Goal: Transaction & Acquisition: Book appointment/travel/reservation

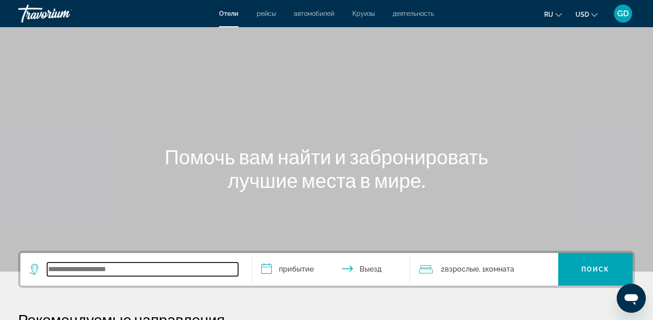
click at [49, 271] on input "Search widget" at bounding box center [142, 270] width 191 height 14
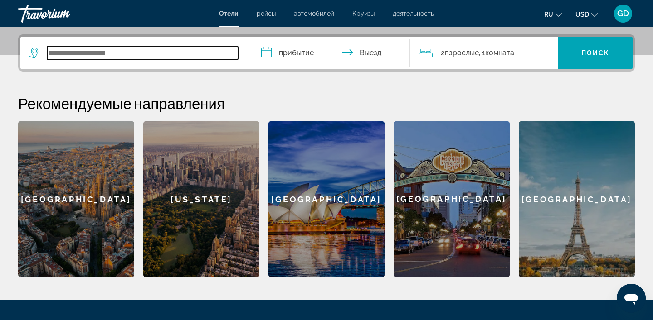
scroll to position [222, 0]
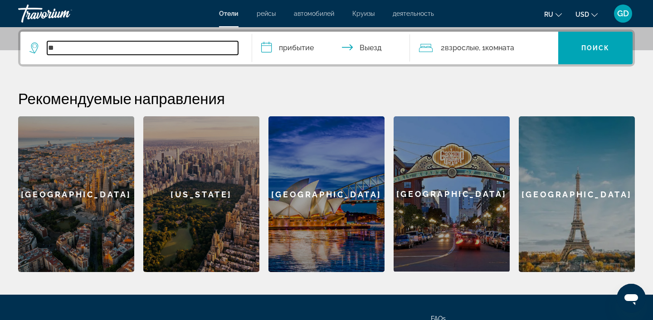
type input "*"
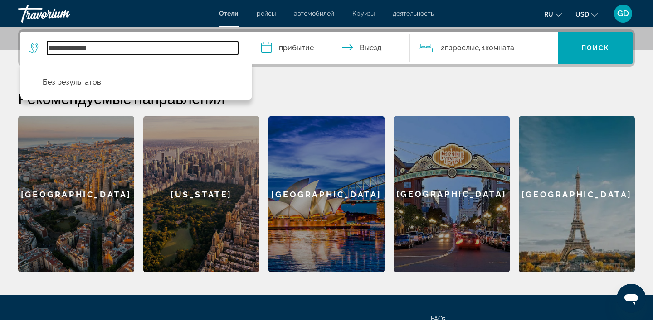
type input "**********"
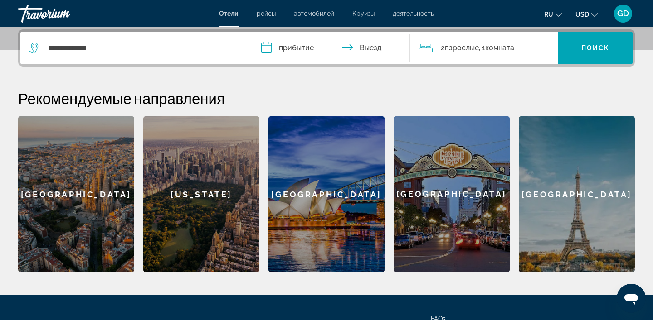
click at [290, 50] on input "**********" at bounding box center [332, 49] width 161 height 35
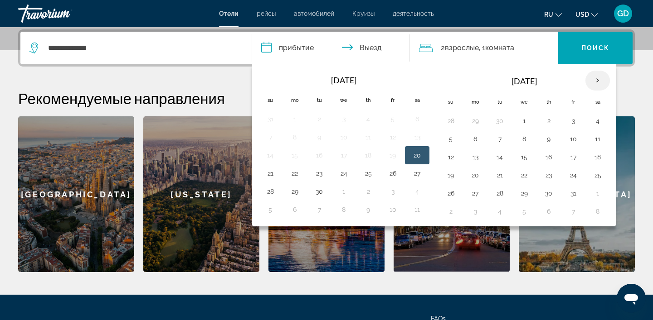
click at [598, 79] on th "Next month" at bounding box center [597, 81] width 24 height 20
click at [573, 179] on button "21" at bounding box center [573, 175] width 15 height 13
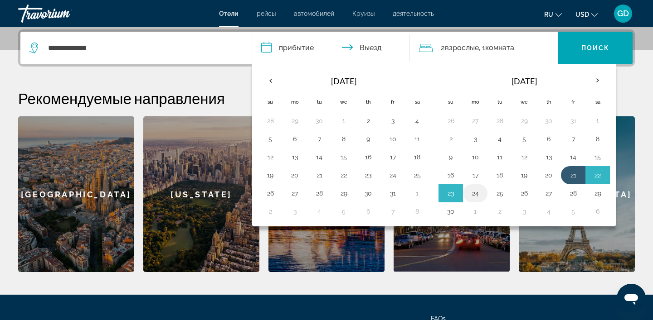
click at [479, 193] on button "24" at bounding box center [475, 193] width 15 height 13
type input "**********"
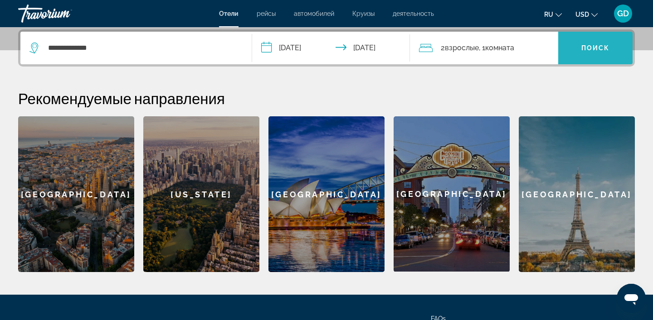
click at [593, 50] on span "Поиск" at bounding box center [595, 47] width 29 height 7
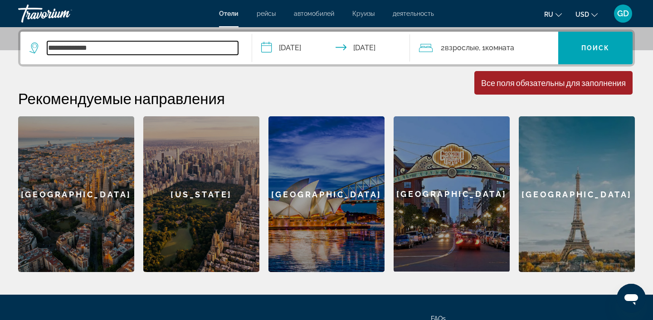
click at [107, 51] on input "**********" at bounding box center [142, 48] width 191 height 14
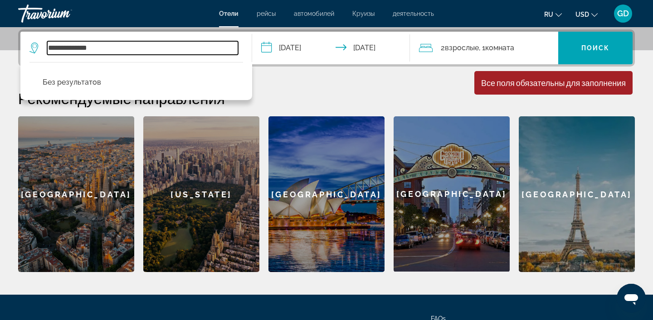
drag, startPoint x: 80, startPoint y: 47, endPoint x: 20, endPoint y: 43, distance: 60.0
click at [20, 43] on app-destination-search "**********" at bounding box center [136, 48] width 232 height 33
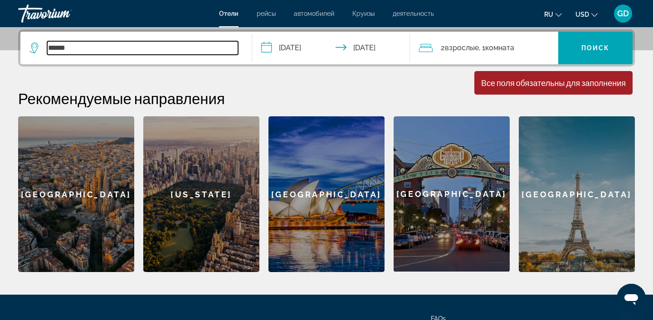
click at [81, 50] on input "******" at bounding box center [142, 48] width 191 height 14
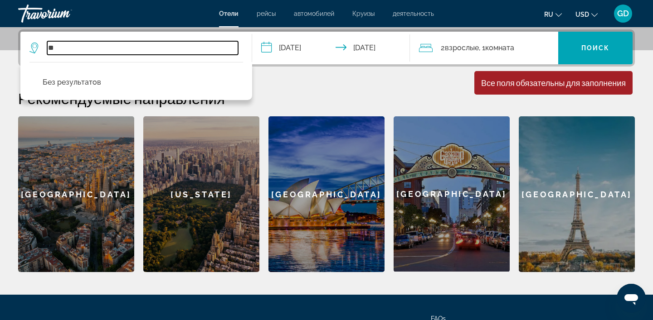
type input "*"
click at [93, 48] on input "*******" at bounding box center [142, 48] width 191 height 14
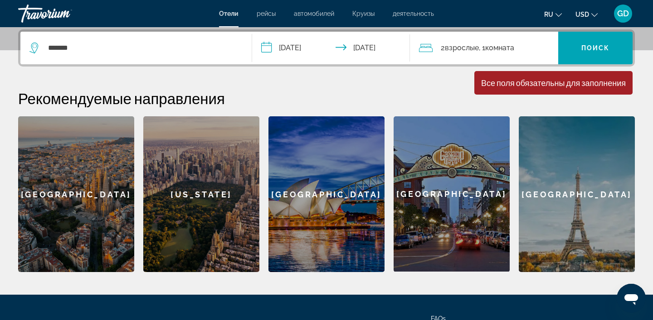
click at [32, 49] on icon "Search widget" at bounding box center [34, 48] width 11 height 11
click at [32, 49] on icon "Search widget" at bounding box center [33, 48] width 9 height 11
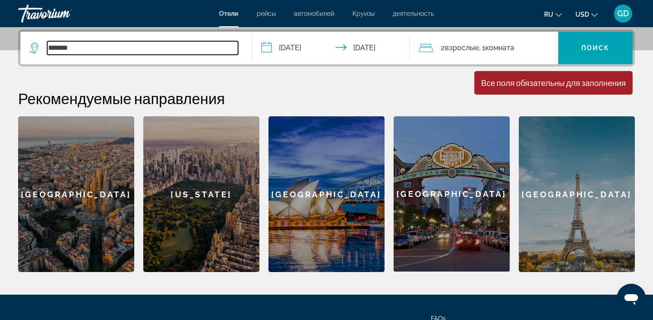
click at [86, 50] on input "*******" at bounding box center [142, 48] width 191 height 14
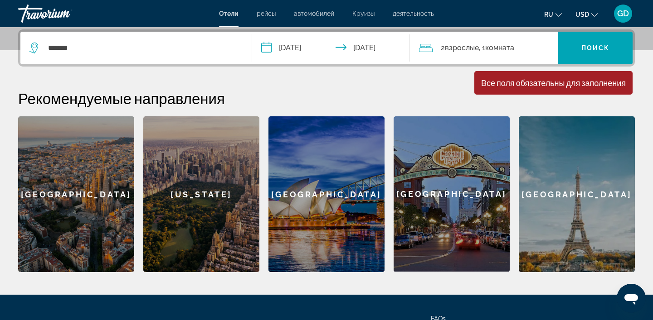
click at [35, 46] on icon "Search widget" at bounding box center [34, 48] width 11 height 11
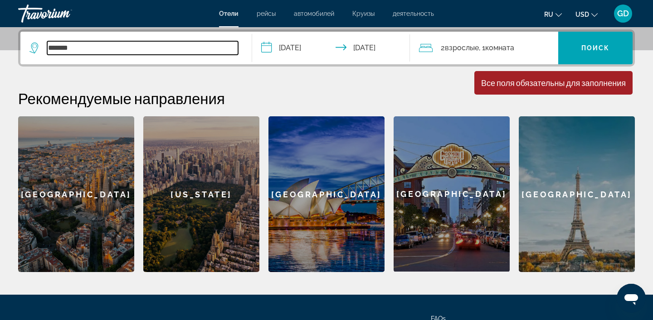
click at [85, 48] on input "*******" at bounding box center [142, 48] width 191 height 14
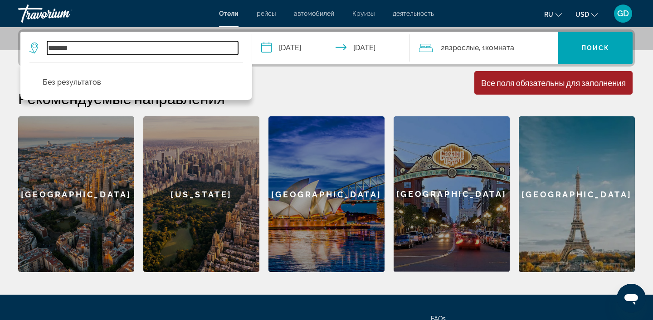
drag, startPoint x: 85, startPoint y: 48, endPoint x: 47, endPoint y: 47, distance: 37.7
click at [47, 47] on input "*******" at bounding box center [142, 48] width 191 height 14
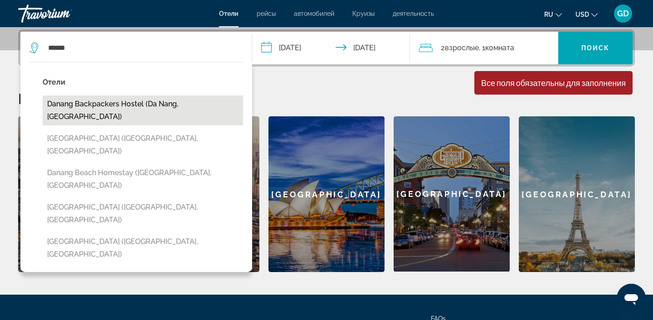
click at [160, 102] on button "Danang Backpackers Hostel (Da Nang, [GEOGRAPHIC_DATA])" at bounding box center [143, 111] width 200 height 30
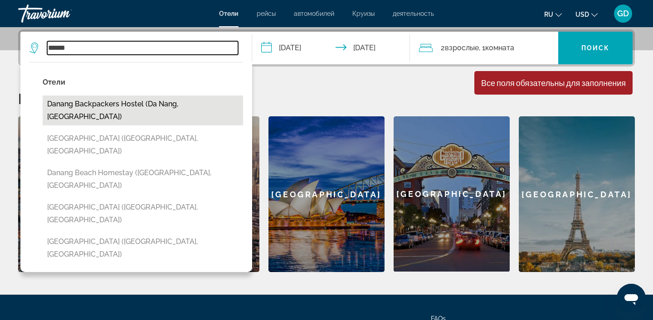
type input "**********"
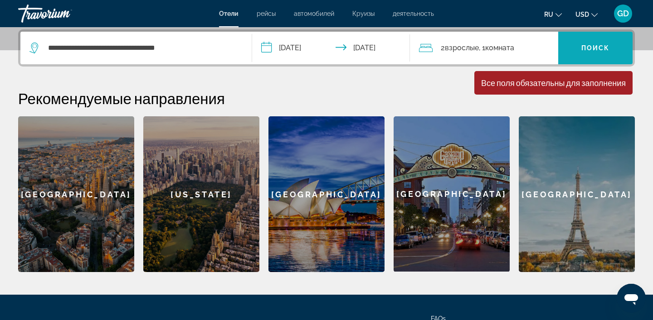
click at [606, 45] on span "Поиск" at bounding box center [595, 47] width 29 height 7
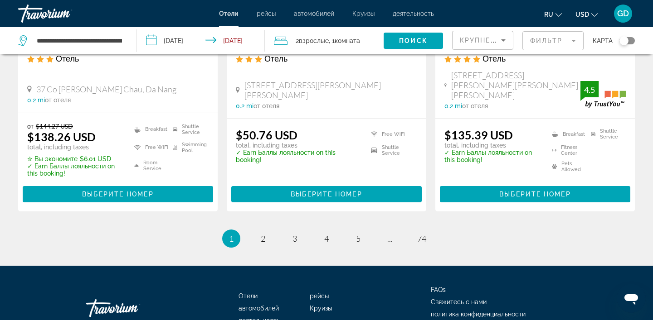
scroll to position [1274, 0]
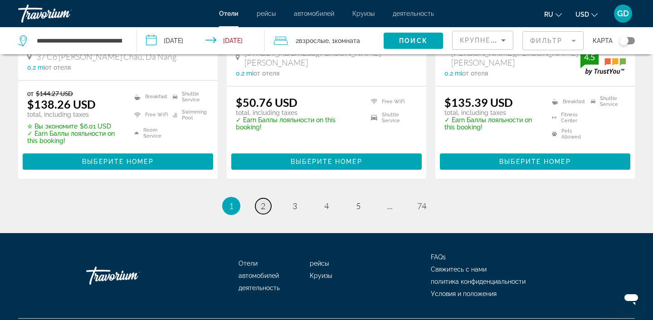
click at [264, 201] on span "2" at bounding box center [263, 206] width 5 height 10
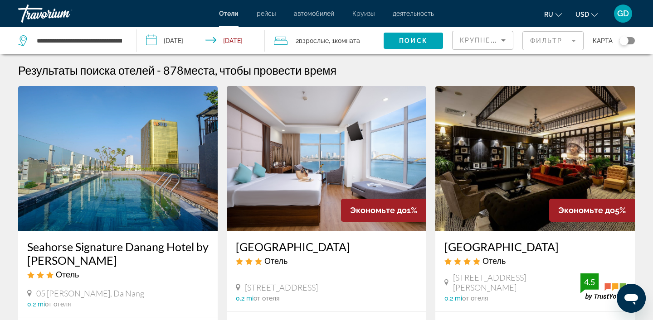
click at [574, 42] on mat-form-field "Фильтр" at bounding box center [552, 40] width 61 height 19
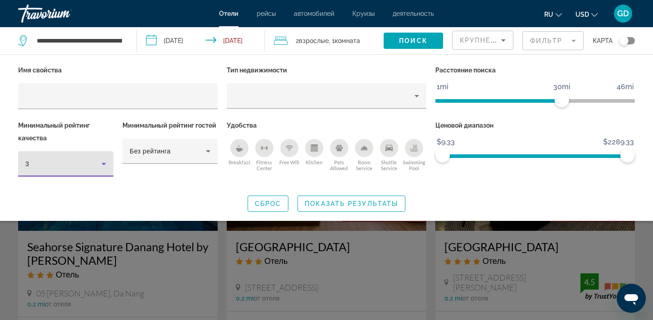
click at [106, 162] on icon "Hotel Filters" at bounding box center [103, 164] width 11 height 11
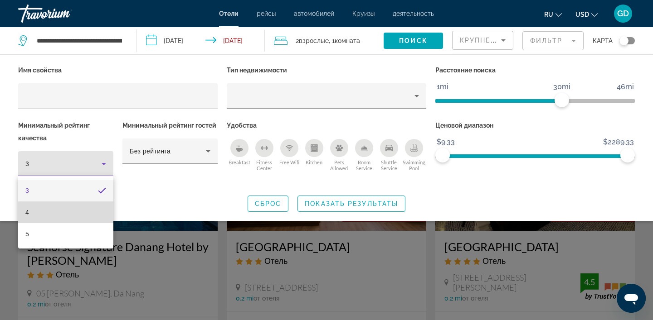
click at [97, 219] on mat-option "4" at bounding box center [65, 213] width 95 height 22
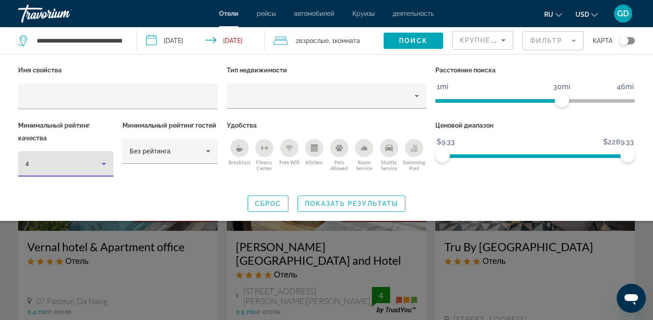
click at [107, 164] on icon "Hotel Filters" at bounding box center [103, 164] width 11 height 11
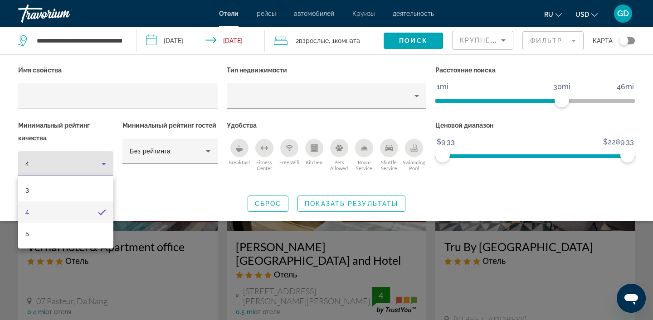
click at [148, 190] on div at bounding box center [326, 160] width 653 height 320
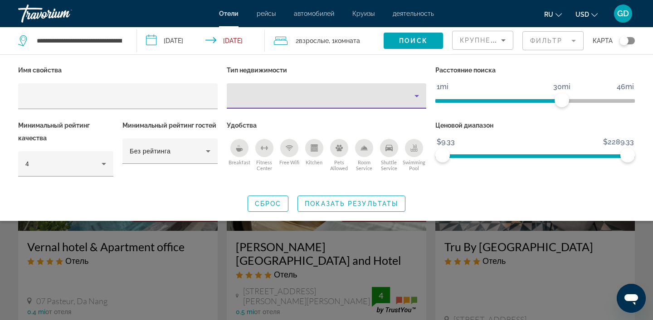
click at [416, 96] on icon "Property type" at bounding box center [416, 96] width 5 height 2
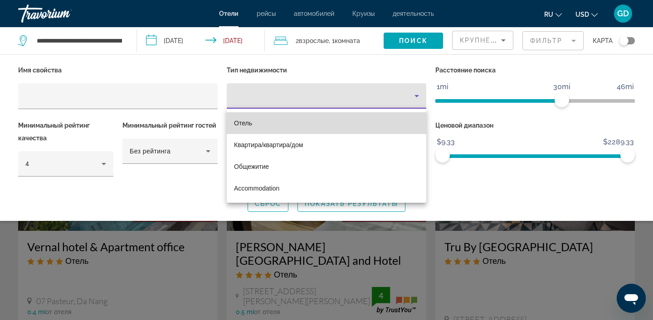
click at [351, 122] on mat-option "Отель" at bounding box center [326, 123] width 199 height 22
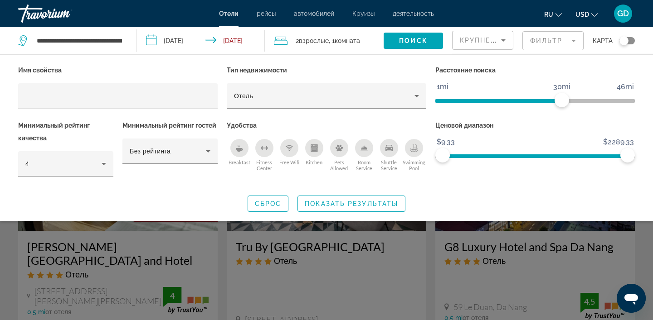
click at [415, 151] on div "Swimming Pool" at bounding box center [414, 148] width 18 height 18
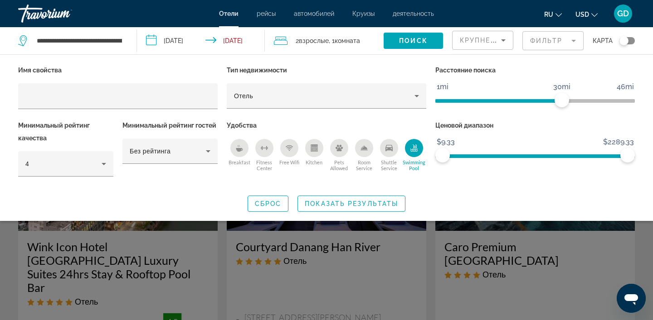
click at [391, 152] on div "Shuttle Service" at bounding box center [389, 148] width 18 height 18
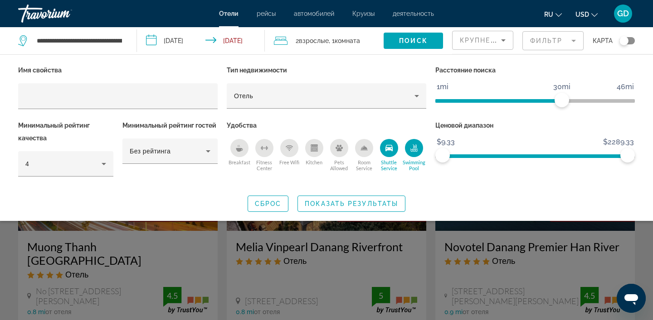
click at [289, 150] on circle "Free Wifi" at bounding box center [288, 150] width 1 height 1
click at [237, 150] on icon "Breakfast" at bounding box center [239, 150] width 7 height 4
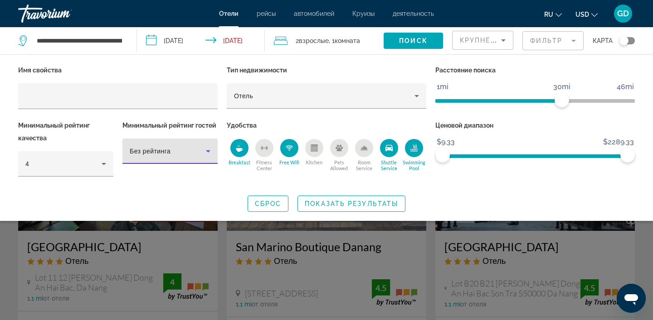
click at [208, 151] on icon "Hotel Filters" at bounding box center [208, 151] width 5 height 2
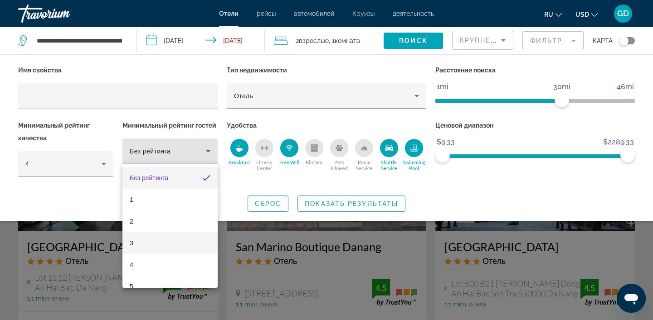
scroll to position [13, 0]
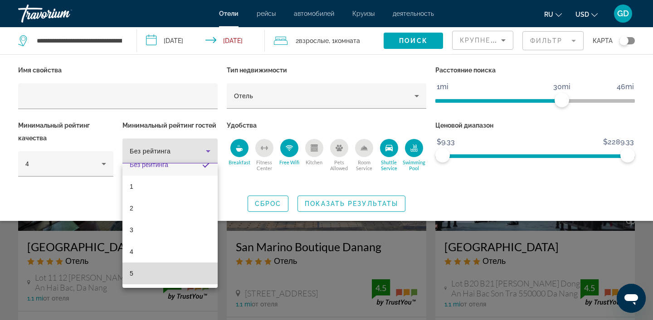
click at [171, 276] on mat-option "5" at bounding box center [169, 274] width 95 height 22
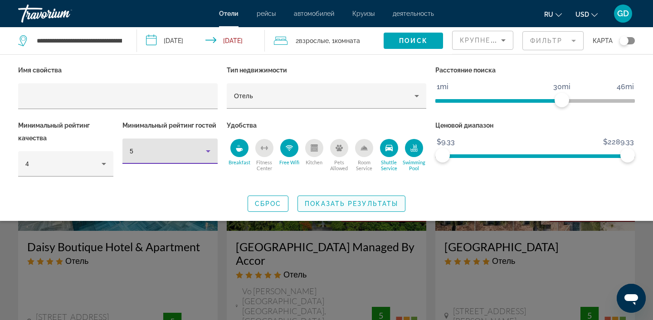
click at [380, 201] on span "Показать результаты" at bounding box center [351, 203] width 93 height 7
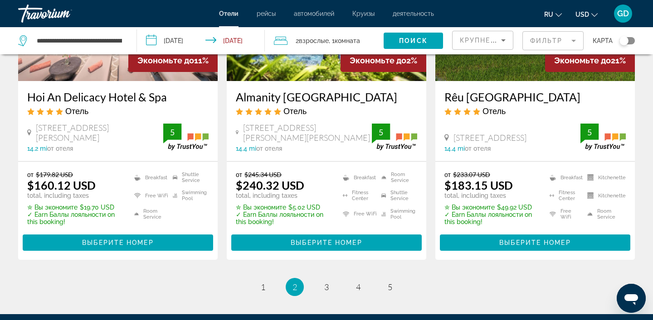
scroll to position [1270, 0]
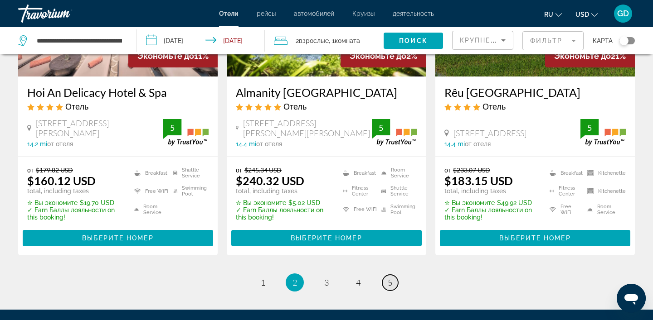
click at [392, 278] on span "5" at bounding box center [389, 283] width 5 height 10
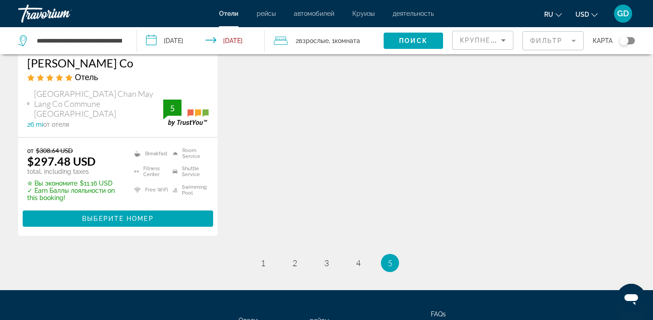
scroll to position [206, 0]
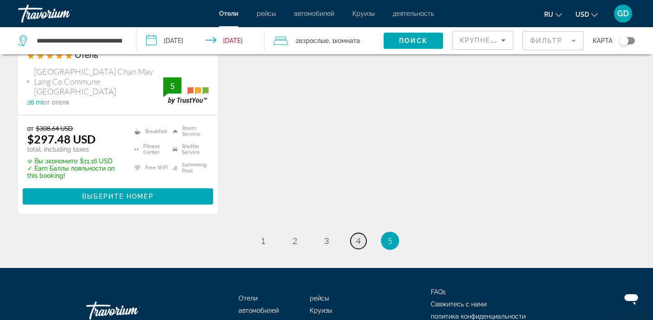
click at [359, 236] on span "4" at bounding box center [358, 241] width 5 height 10
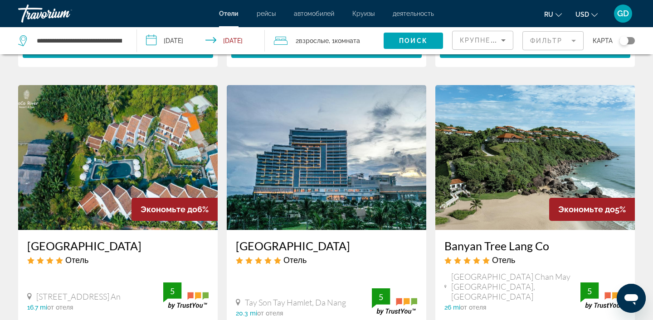
scroll to position [1070, 0]
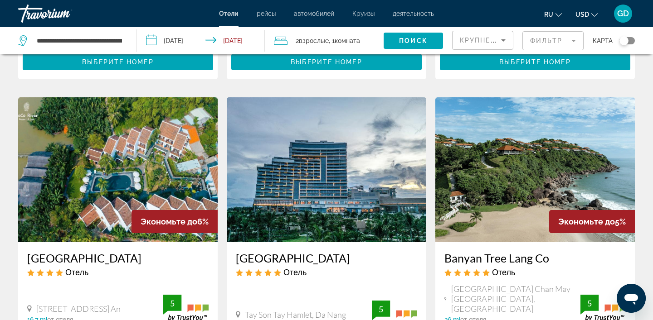
click at [142, 151] on img "Main content" at bounding box center [117, 169] width 199 height 145
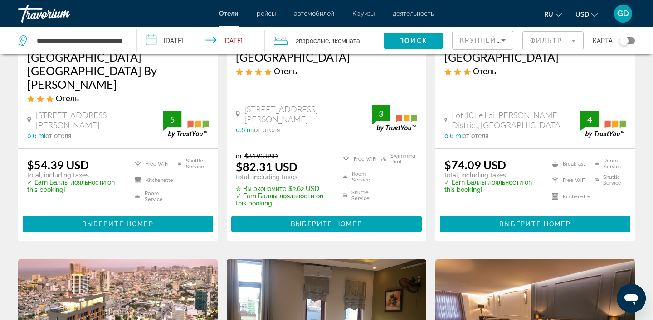
scroll to position [1318, 0]
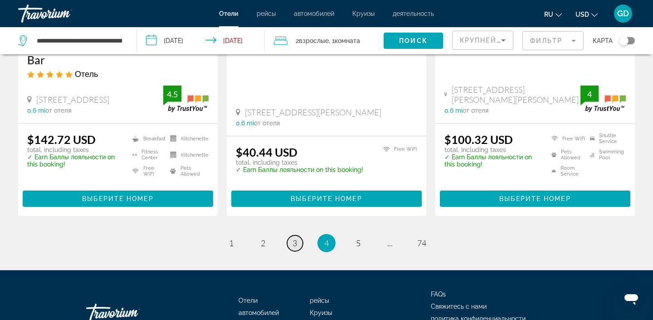
click at [294, 236] on link "page 3" at bounding box center [295, 244] width 16 height 16
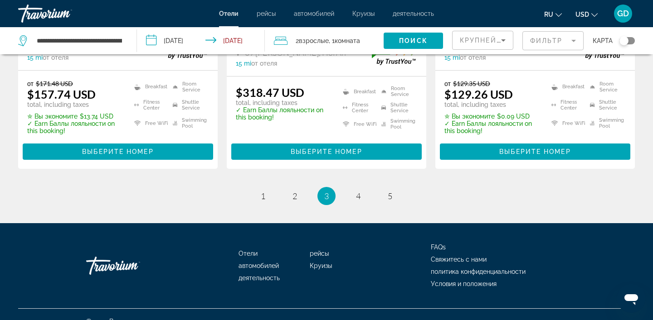
scroll to position [1321, 0]
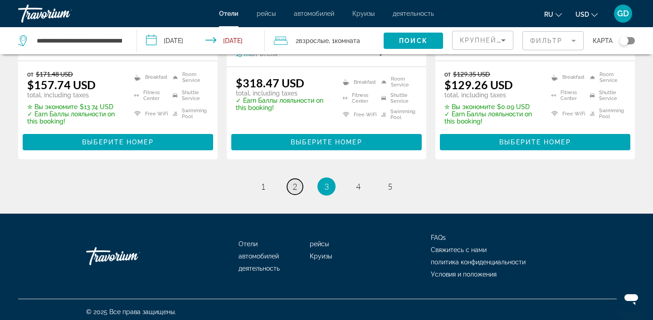
click at [294, 182] on span "2" at bounding box center [294, 187] width 5 height 10
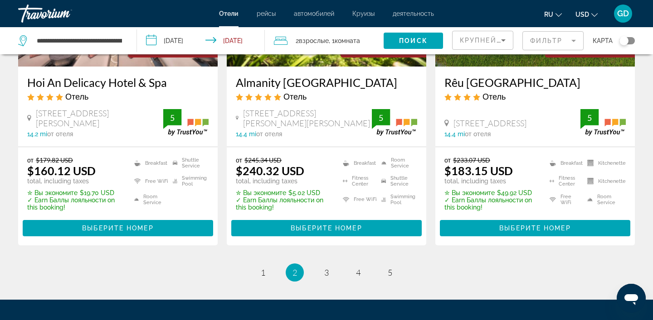
scroll to position [1291, 0]
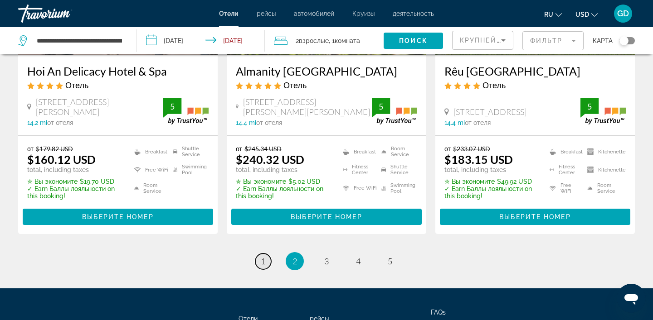
click at [266, 254] on link "page 1" at bounding box center [263, 262] width 16 height 16
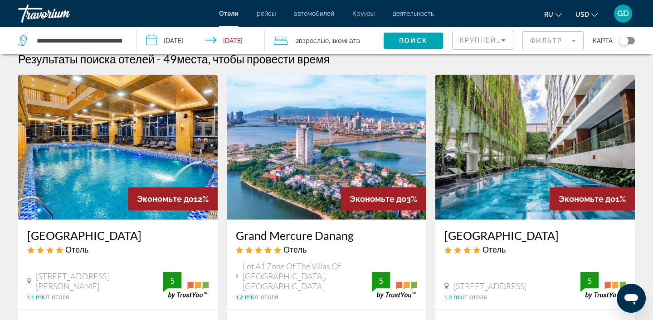
scroll to position [8, 0]
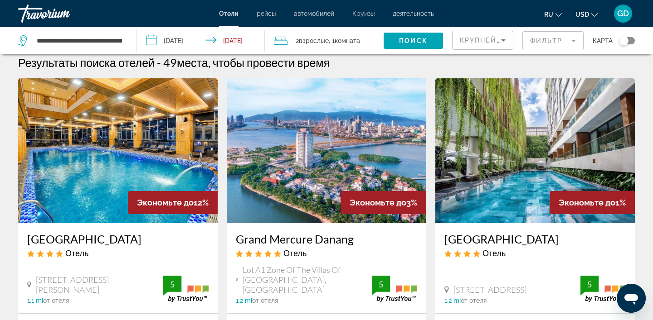
click at [518, 167] on img "Main content" at bounding box center [534, 150] width 199 height 145
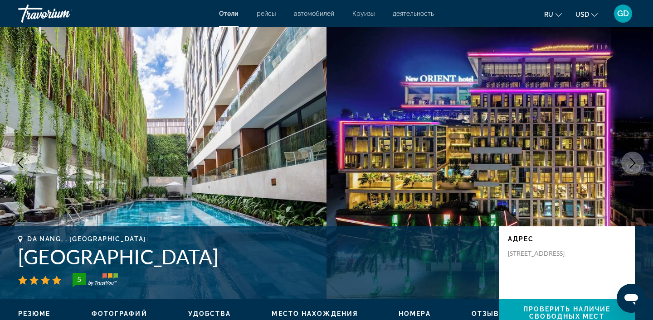
click at [629, 164] on icon "Next image" at bounding box center [632, 163] width 11 height 11
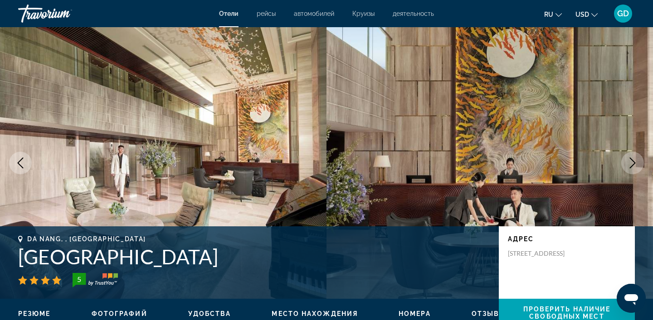
click at [628, 165] on icon "Next image" at bounding box center [632, 163] width 11 height 11
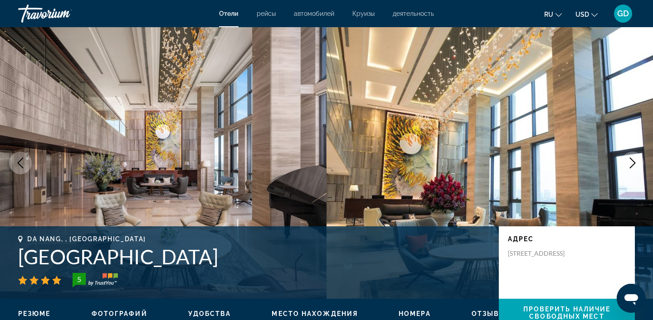
click at [628, 165] on icon "Next image" at bounding box center [632, 163] width 11 height 11
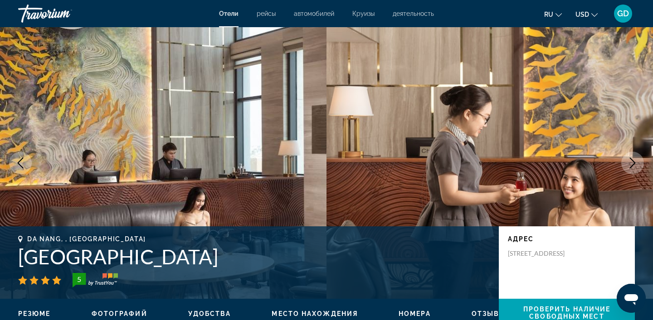
click at [628, 165] on icon "Next image" at bounding box center [632, 163] width 11 height 11
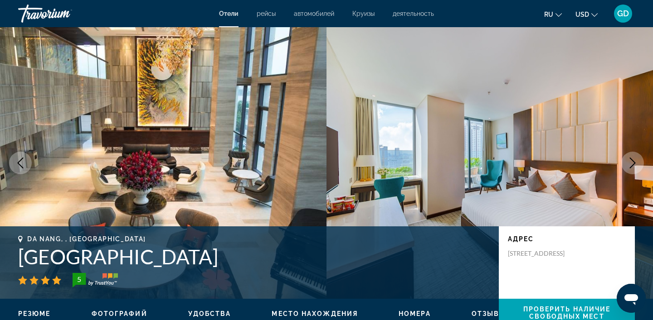
click at [628, 165] on icon "Next image" at bounding box center [632, 163] width 11 height 11
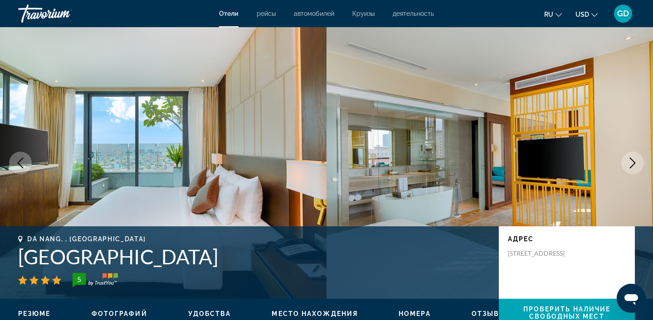
click at [628, 165] on icon "Next image" at bounding box center [632, 163] width 11 height 11
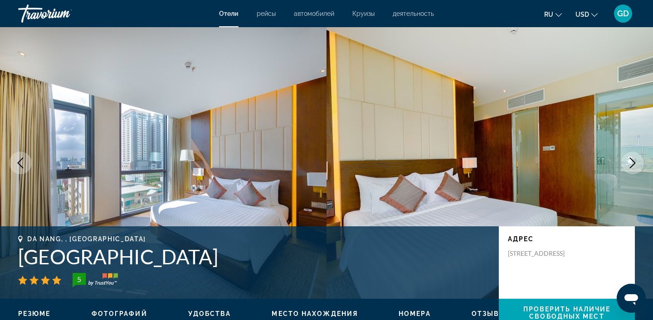
click at [628, 165] on icon "Next image" at bounding box center [632, 163] width 11 height 11
